Goal: Transaction & Acquisition: Purchase product/service

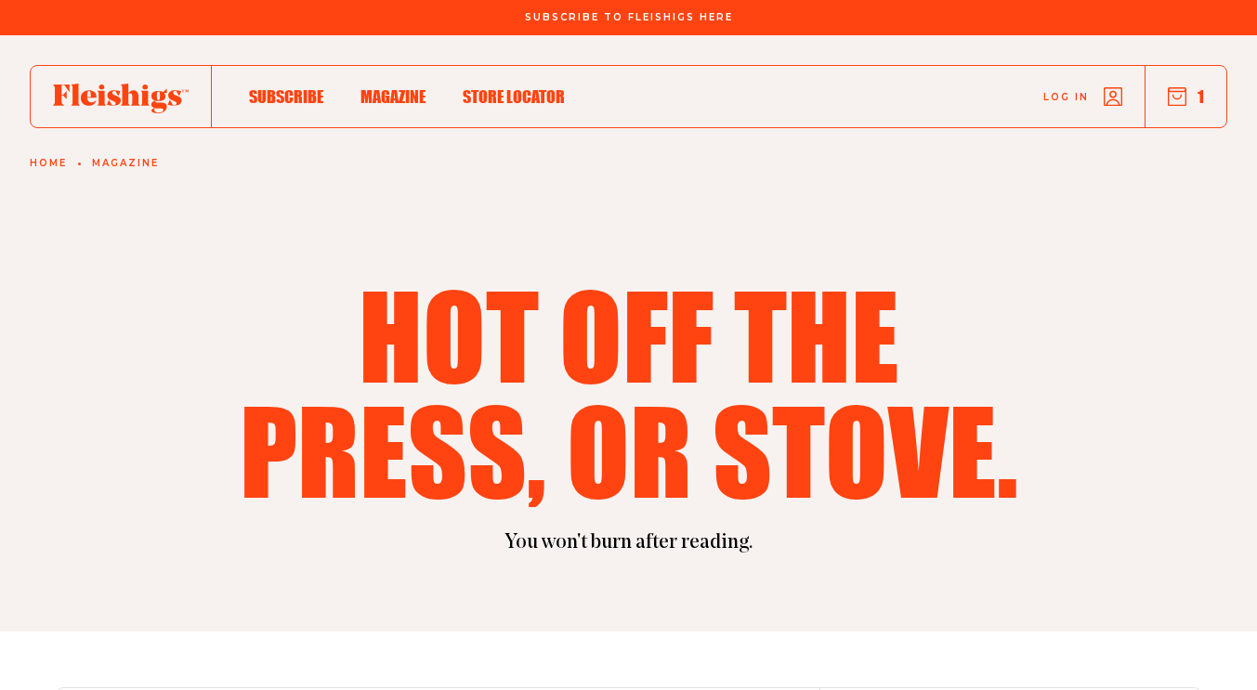
click at [1196, 92] on button "1" at bounding box center [1186, 96] width 36 height 20
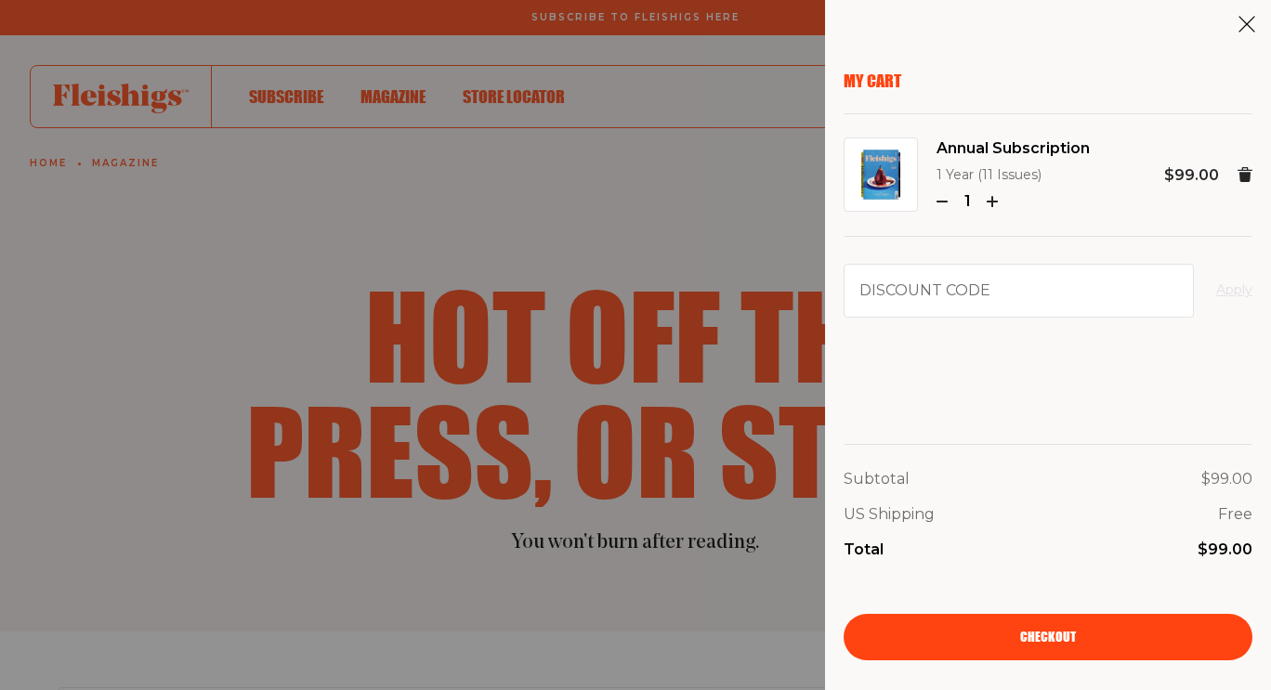
click at [1044, 631] on span "Checkout" at bounding box center [1048, 624] width 56 height 13
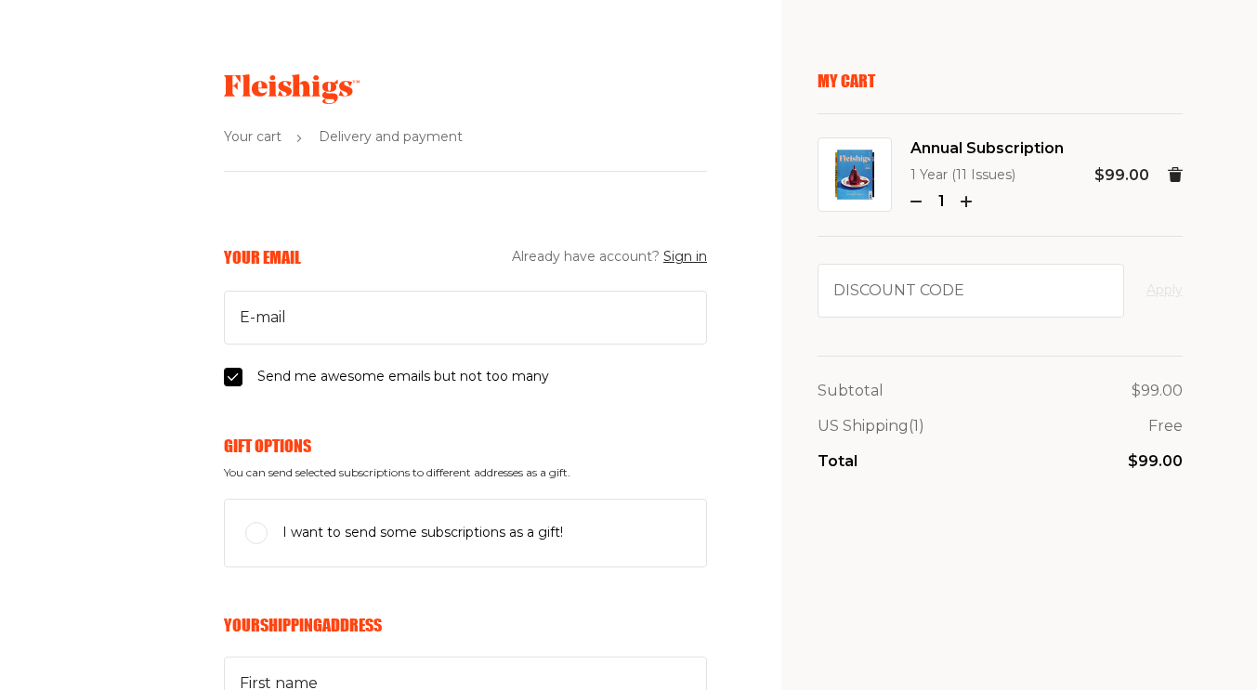
click at [1168, 174] on use at bounding box center [1175, 174] width 15 height 15
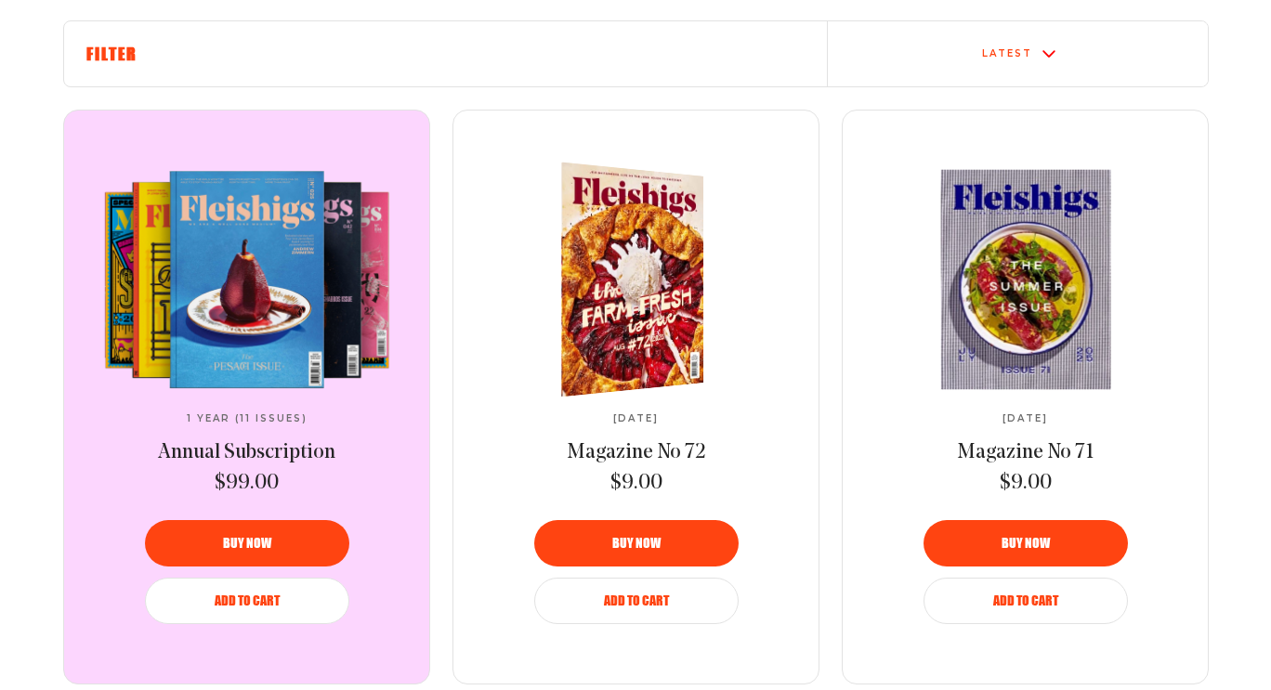
scroll to position [669, 0]
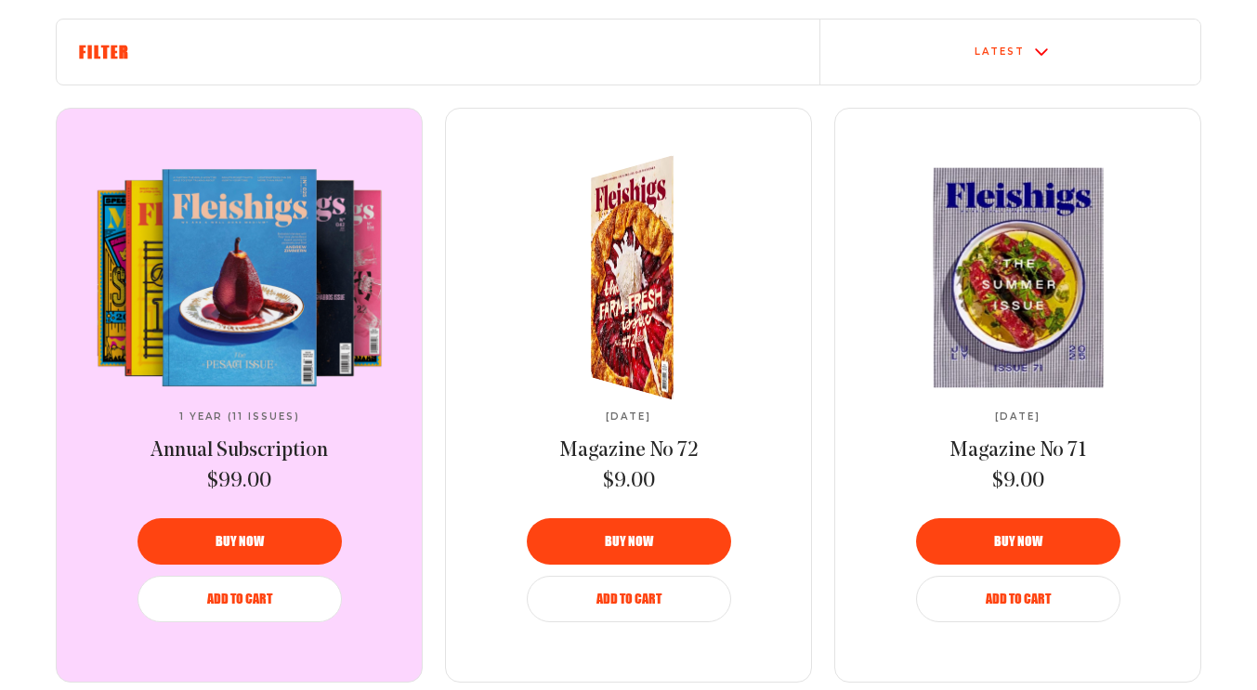
click at [643, 535] on span "Buy now" at bounding box center [629, 528] width 48 height 13
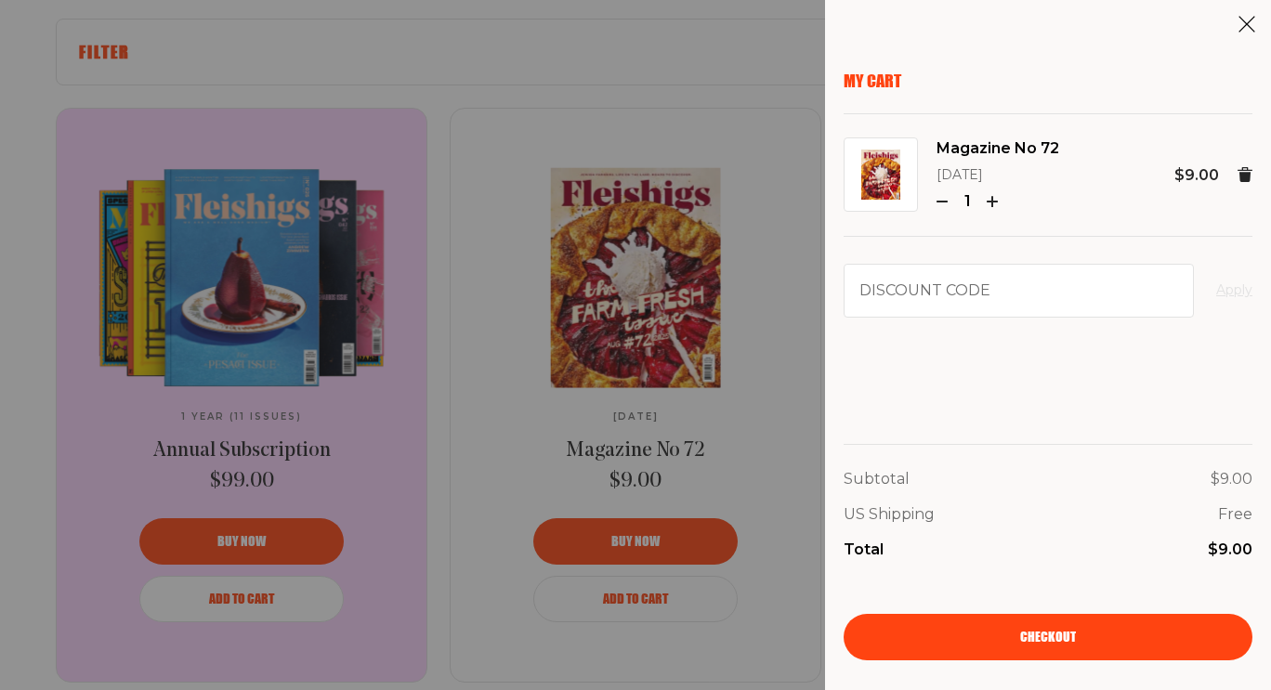
click at [1036, 631] on span "Checkout" at bounding box center [1048, 624] width 56 height 13
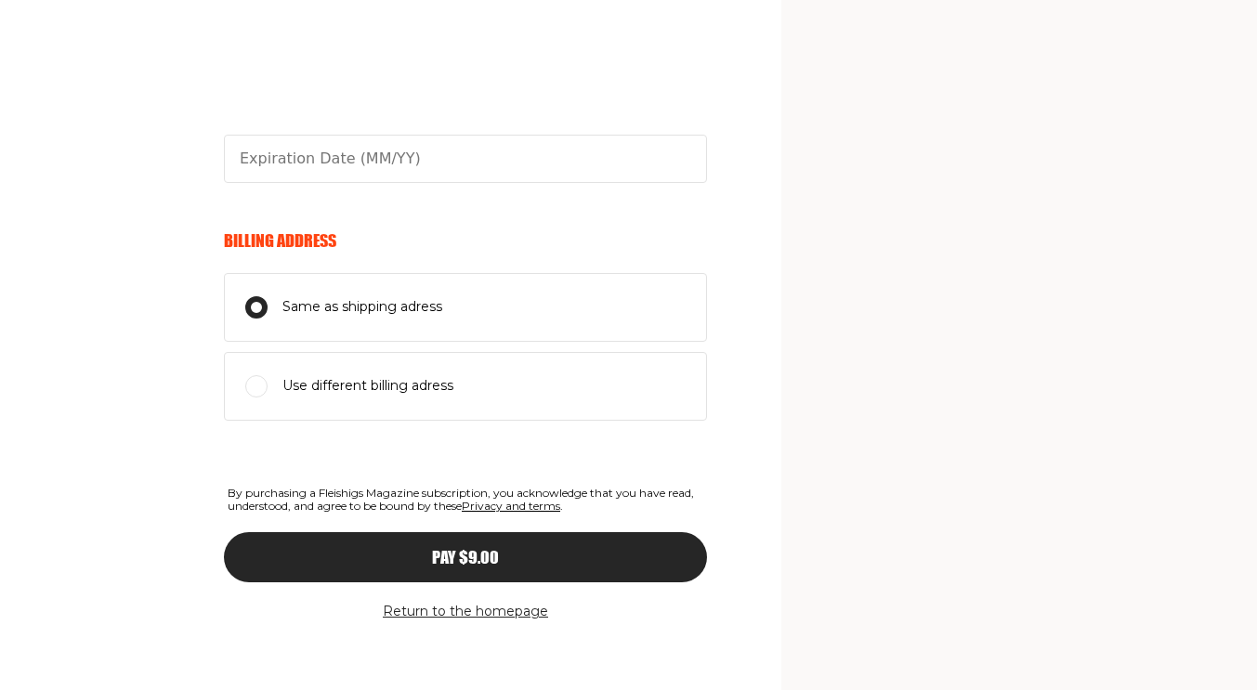
scroll to position [1000, 0]
